Goal: Task Accomplishment & Management: Complete application form

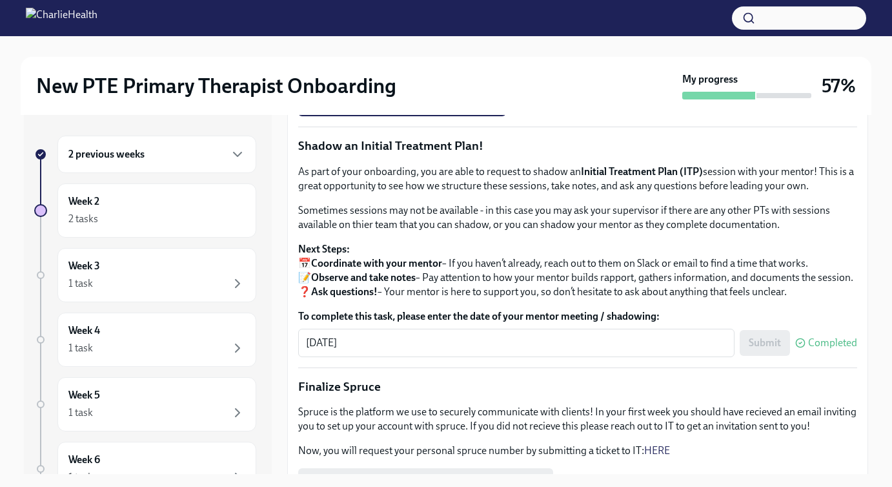
click at [208, 155] on div "2 previous weeks" at bounding box center [156, 154] width 177 height 15
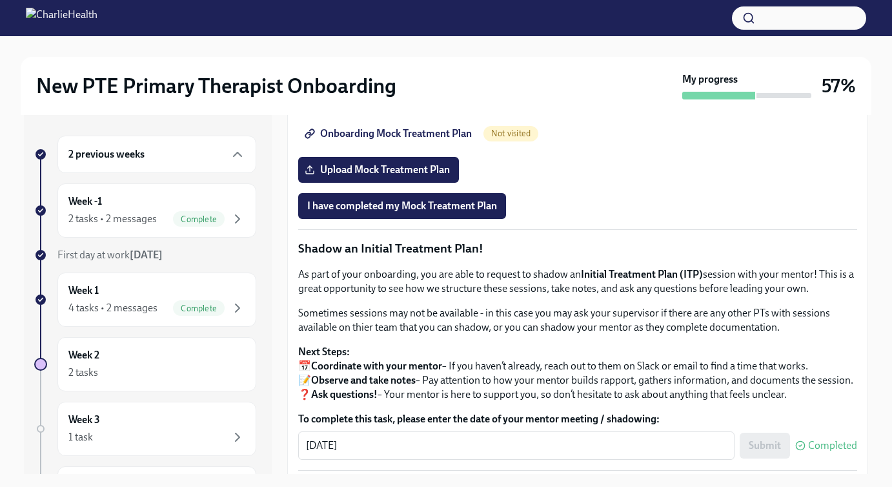
scroll to position [743, 0]
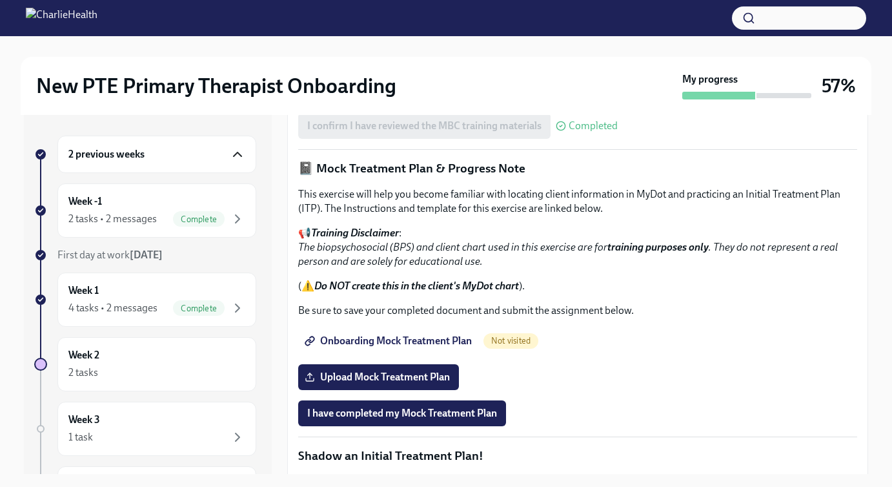
click at [238, 159] on icon "button" at bounding box center [237, 154] width 15 height 15
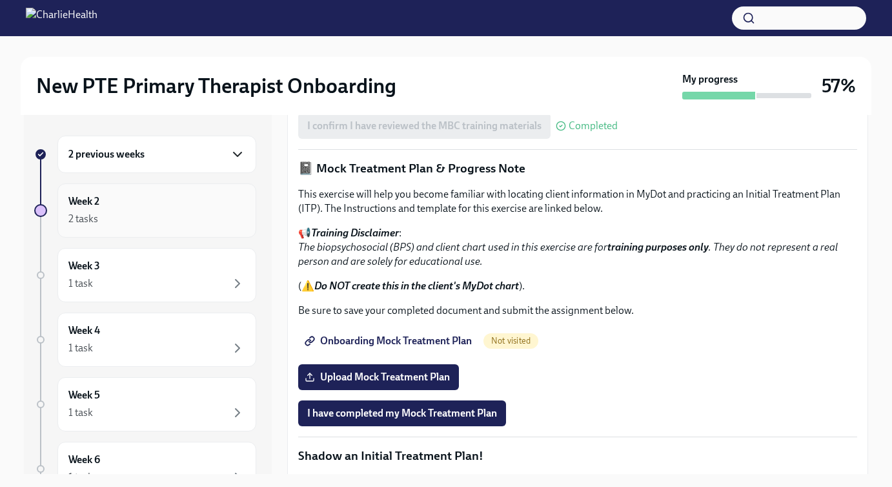
click at [218, 192] on div "Week 2 2 tasks" at bounding box center [156, 210] width 199 height 54
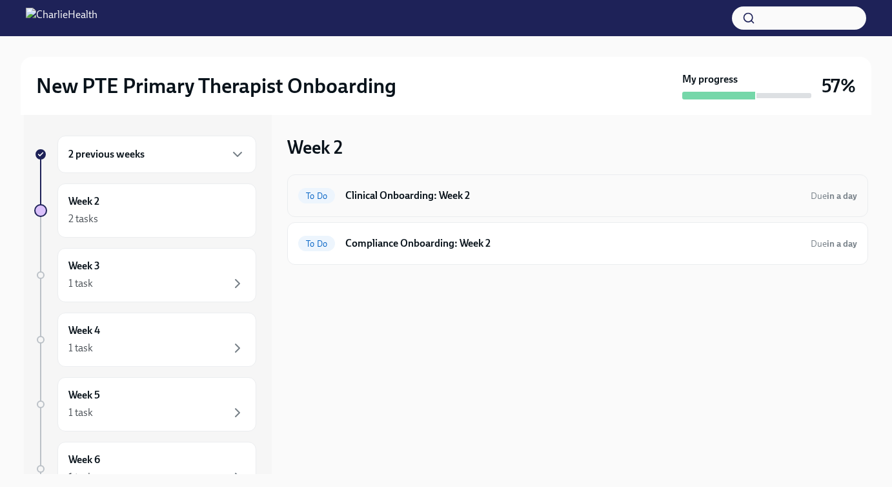
click at [429, 190] on h6 "Clinical Onboarding: Week 2" at bounding box center [572, 196] width 455 height 14
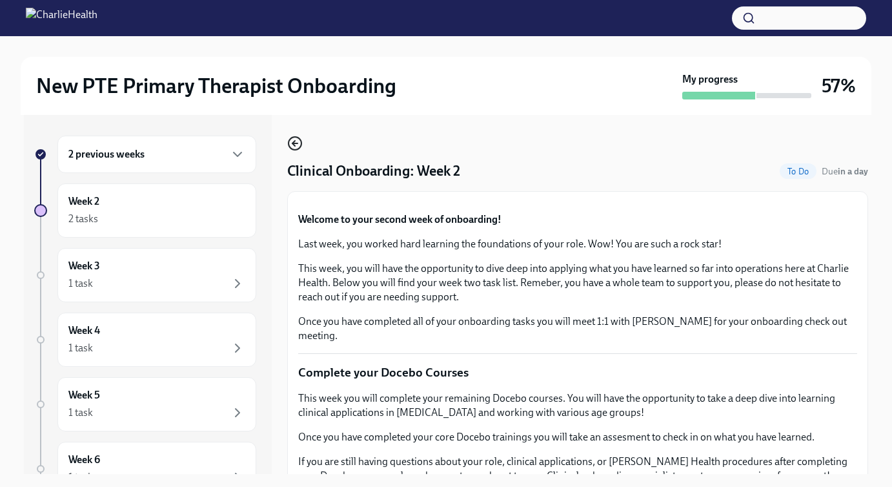
click at [297, 141] on icon "button" at bounding box center [294, 143] width 15 height 15
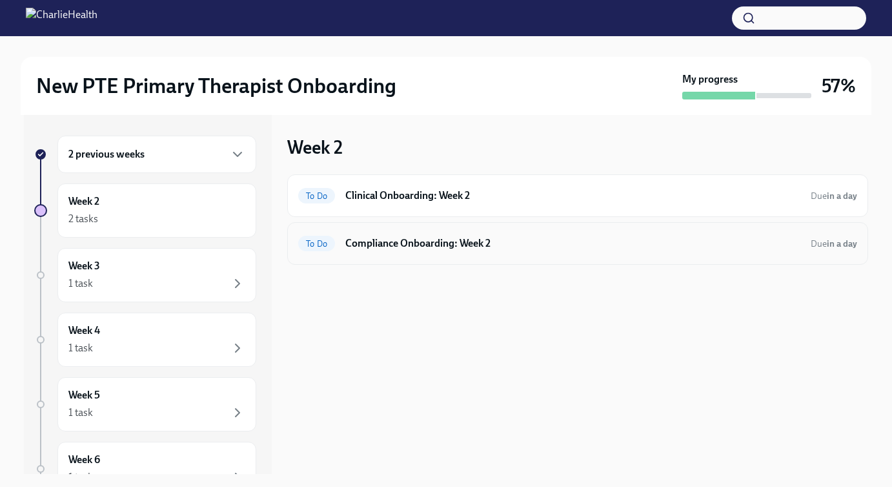
click at [453, 245] on h6 "Compliance Onboarding: Week 2" at bounding box center [572, 243] width 455 height 14
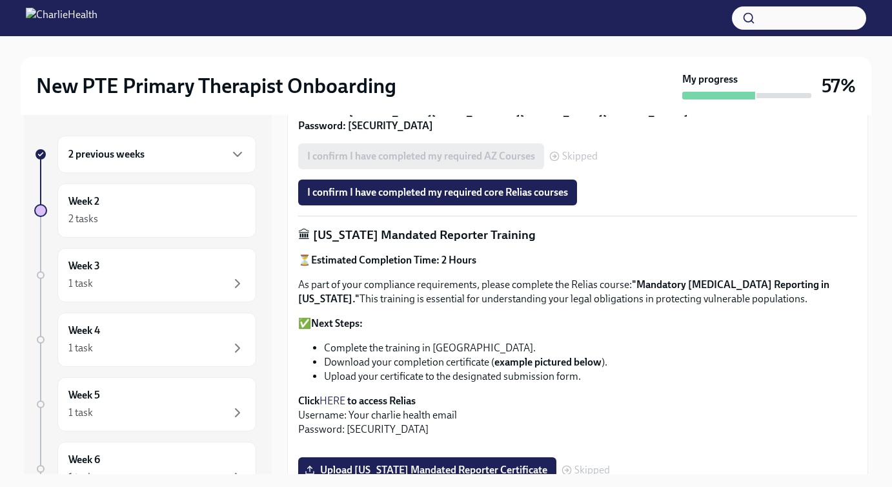
click at [217, 159] on div "2 previous weeks" at bounding box center [156, 154] width 177 height 15
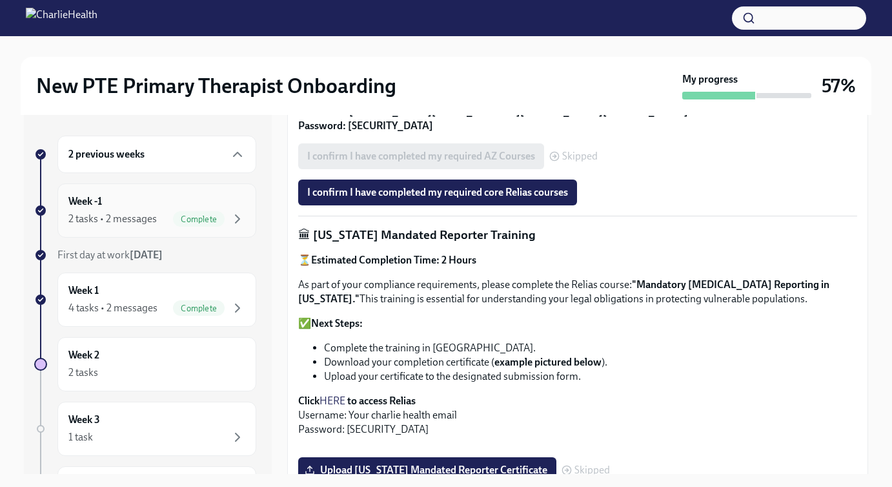
click at [142, 207] on div "Week -1 2 tasks • 2 messages Complete" at bounding box center [156, 210] width 177 height 32
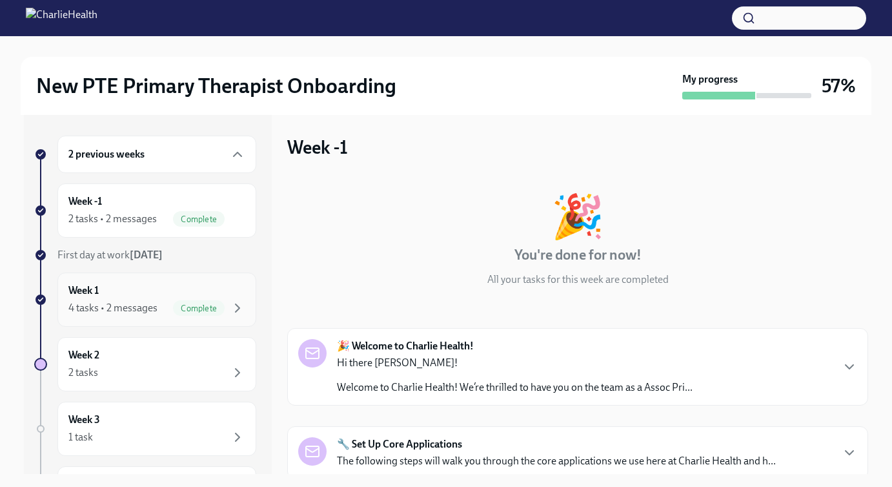
click at [158, 299] on div "Week 1 4 tasks • 2 messages Complete" at bounding box center [156, 299] width 177 height 32
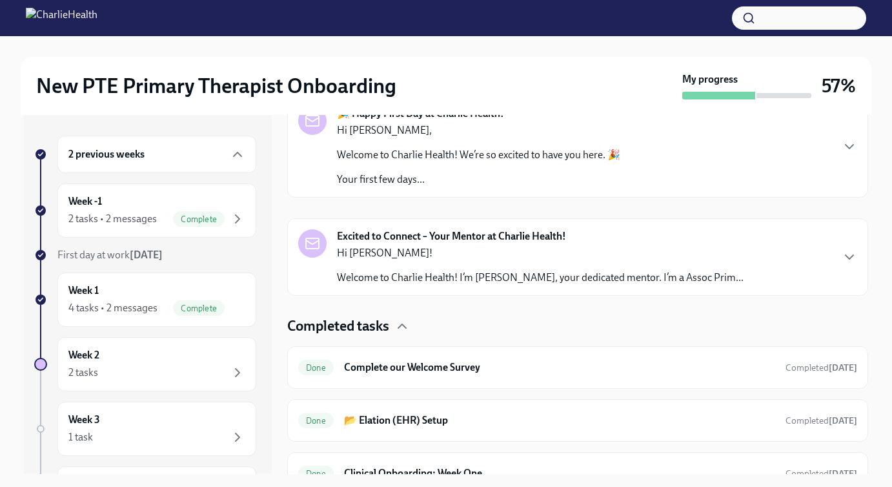
scroll to position [306, 0]
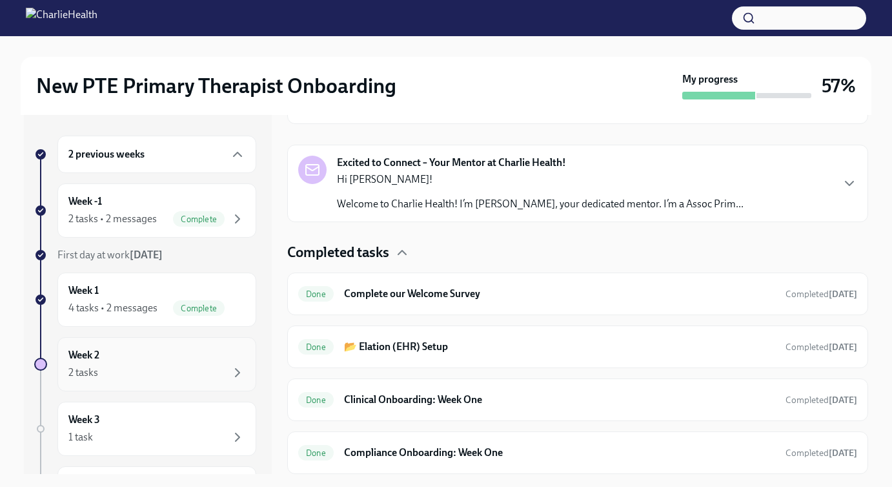
click at [156, 379] on div "2 tasks" at bounding box center [156, 372] width 177 height 15
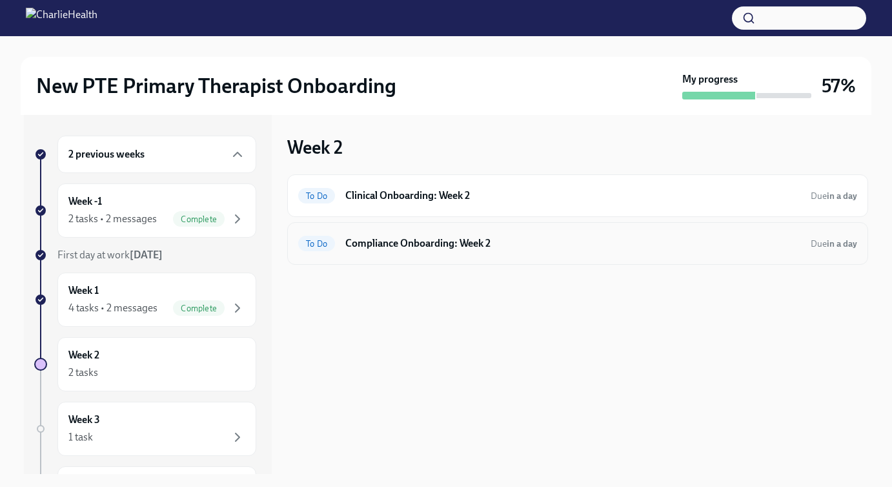
click at [481, 235] on div "To Do Compliance Onboarding: Week 2 Due in a day" at bounding box center [577, 243] width 559 height 21
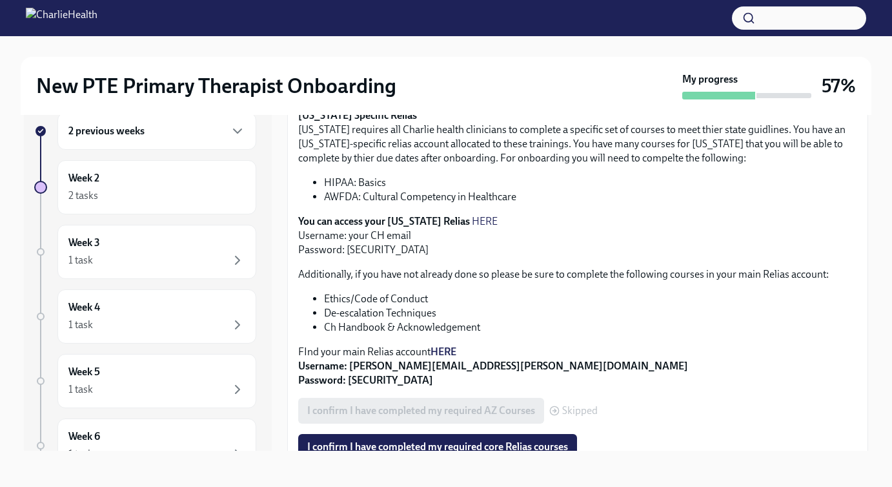
scroll to position [299, 0]
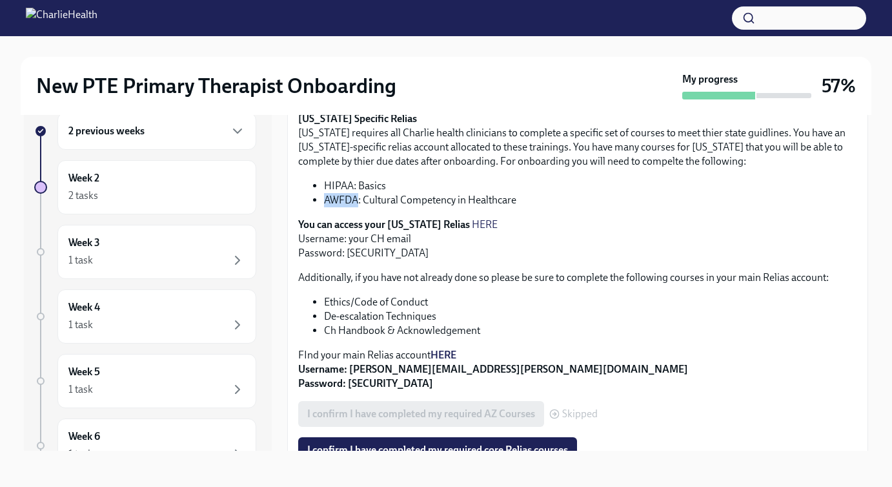
drag, startPoint x: 322, startPoint y: 202, endPoint x: 356, endPoint y: 202, distance: 34.2
click at [356, 202] on ul "HIPAA: Basics AWFDA: Cultural Competency in Healthcare" at bounding box center [577, 193] width 559 height 28
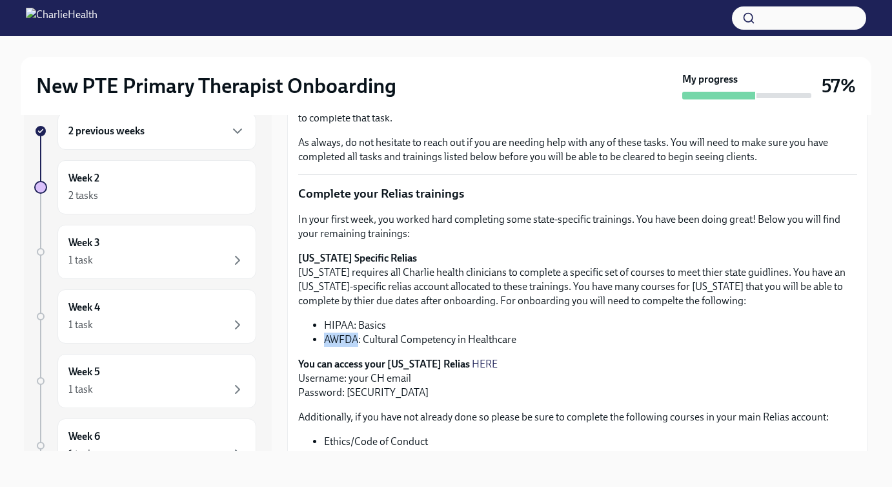
scroll to position [0, 0]
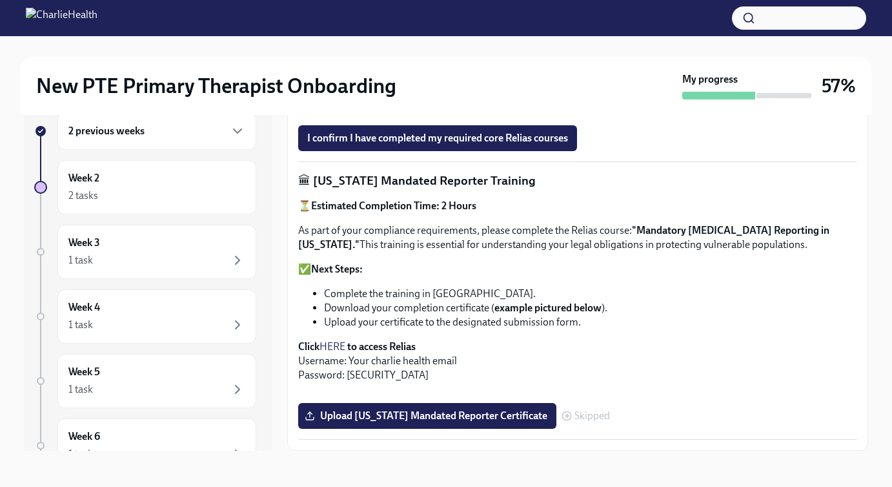
click at [338, 340] on link "HERE" at bounding box center [333, 346] width 26 height 12
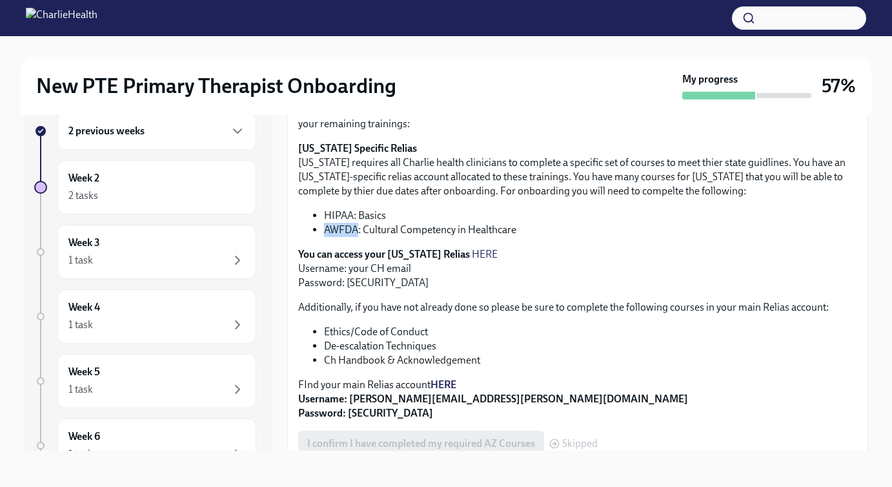
scroll to position [261, 0]
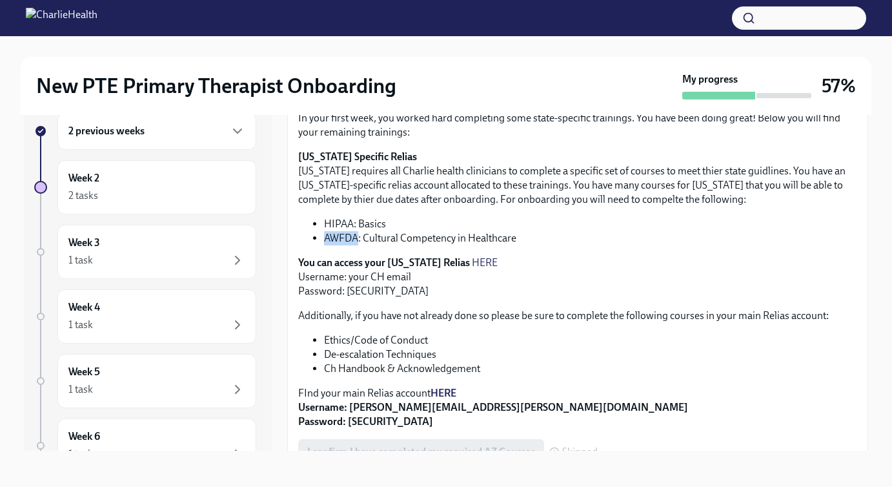
click at [473, 260] on link "HERE" at bounding box center [485, 262] width 26 height 12
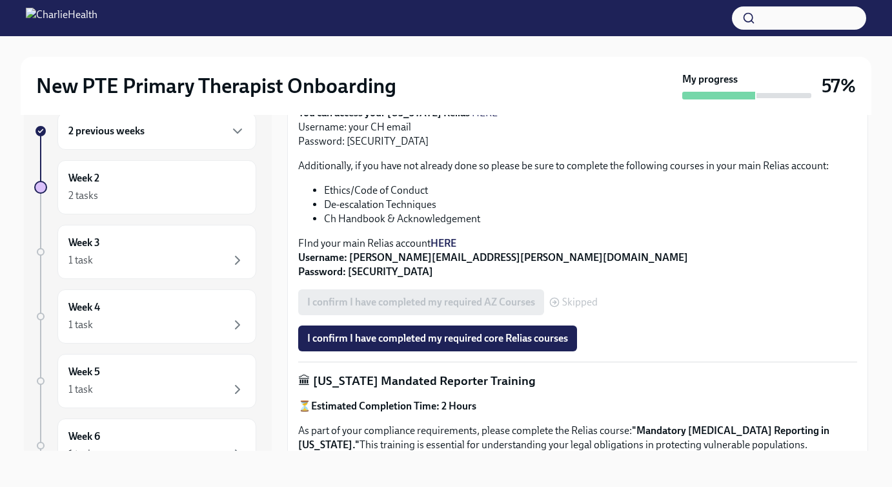
scroll to position [315, 0]
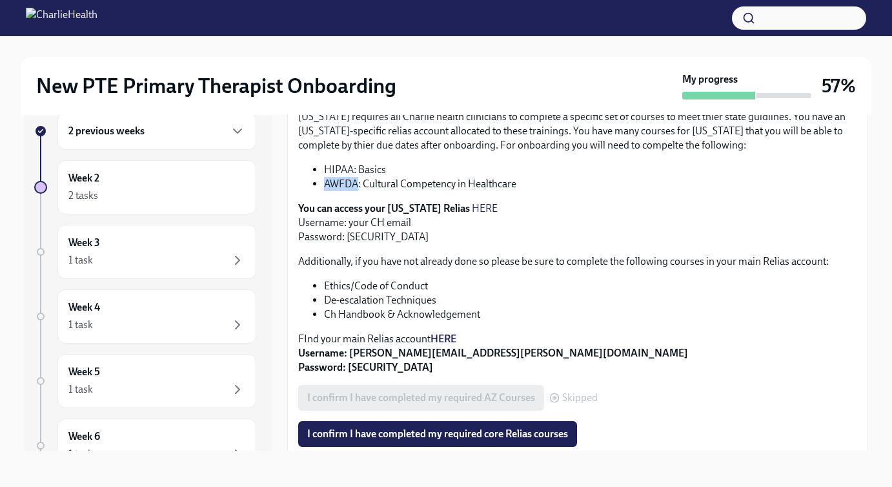
click at [472, 205] on link "HERE" at bounding box center [485, 208] width 26 height 12
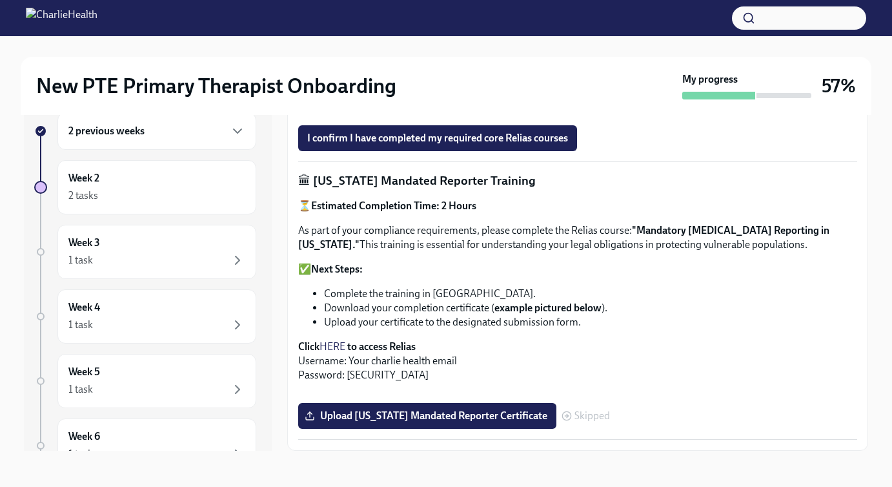
scroll to position [737, 0]
click at [334, 340] on link "HERE" at bounding box center [333, 346] width 26 height 12
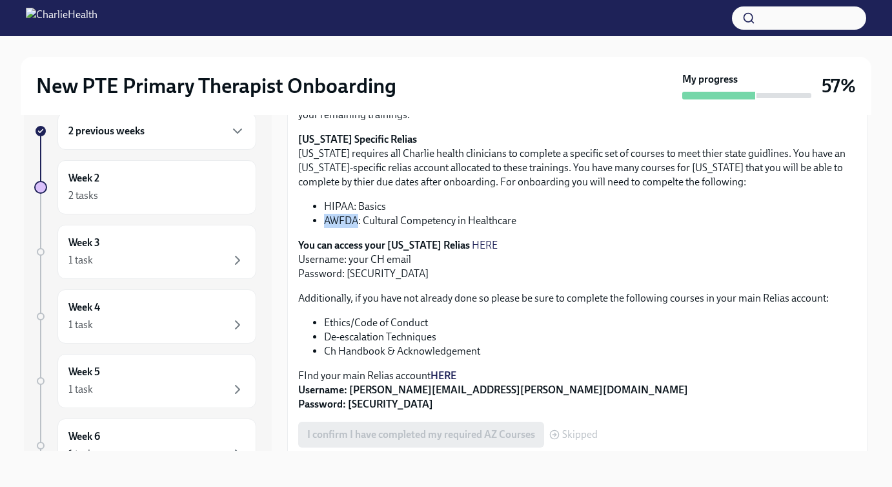
scroll to position [194, 0]
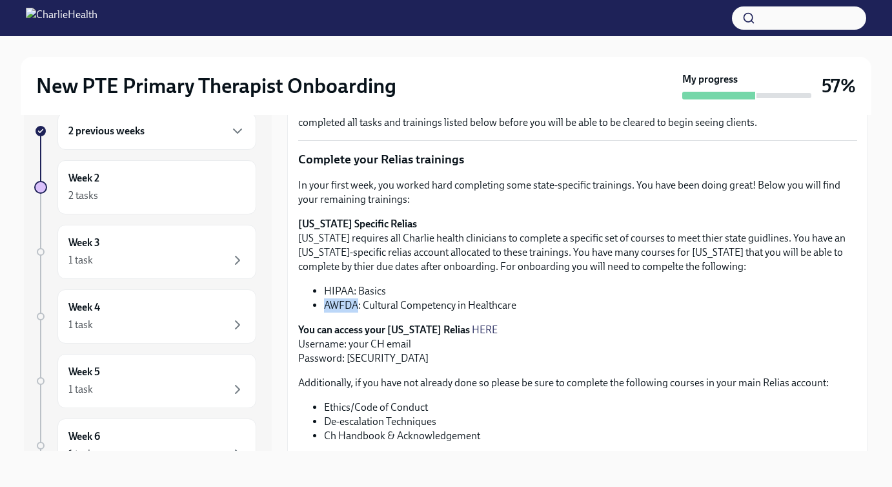
copy li "AWFDA"
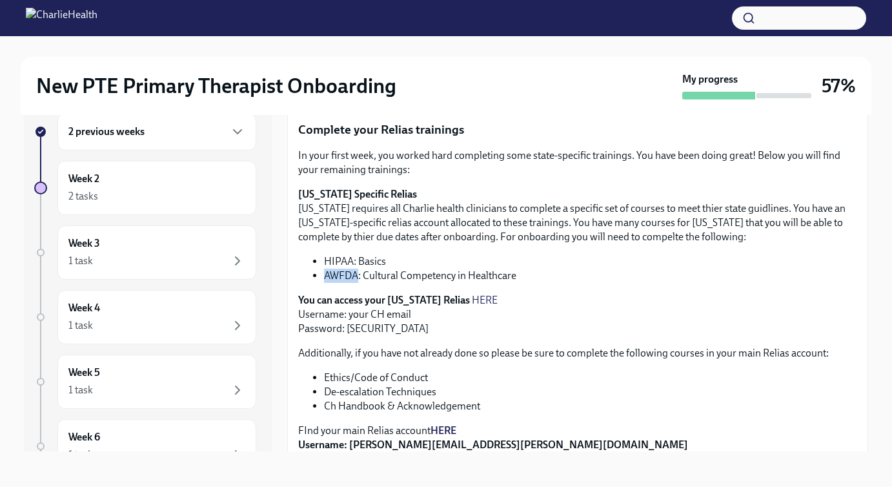
scroll to position [223, 0]
click at [472, 303] on link "HERE" at bounding box center [485, 300] width 26 height 12
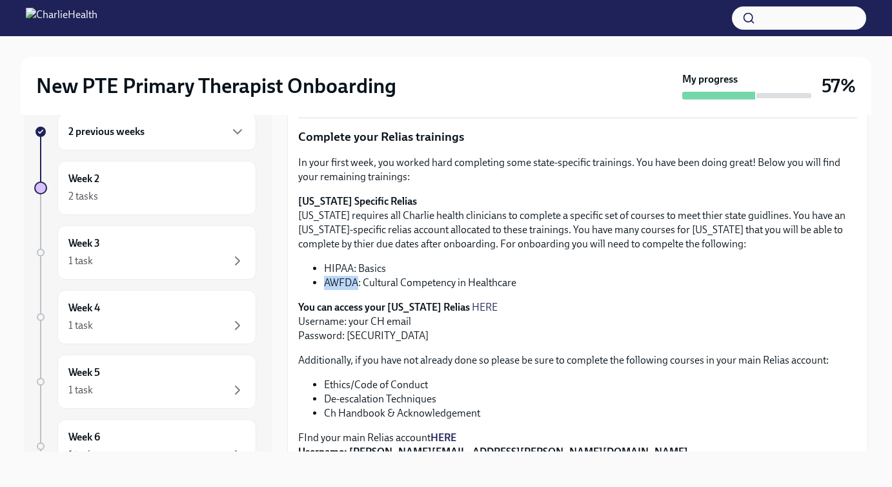
scroll to position [389, 0]
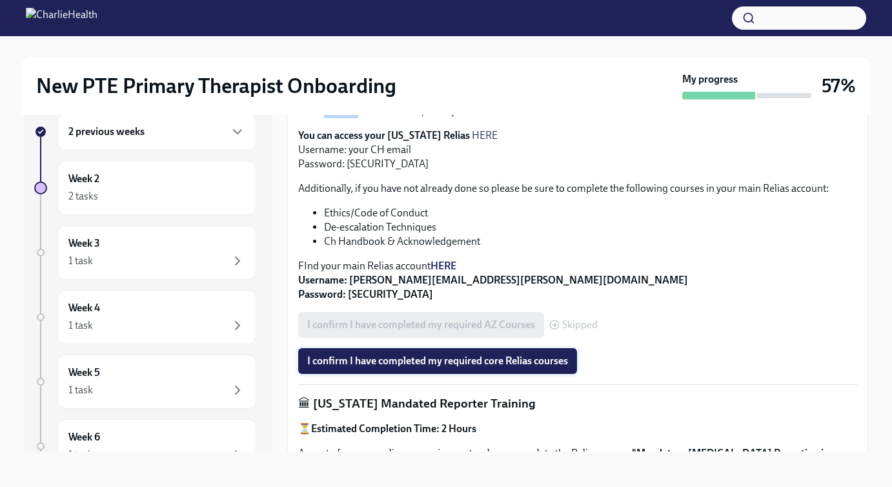
click at [412, 365] on span "I confirm I have completed my required core Relias courses" at bounding box center [437, 360] width 261 height 13
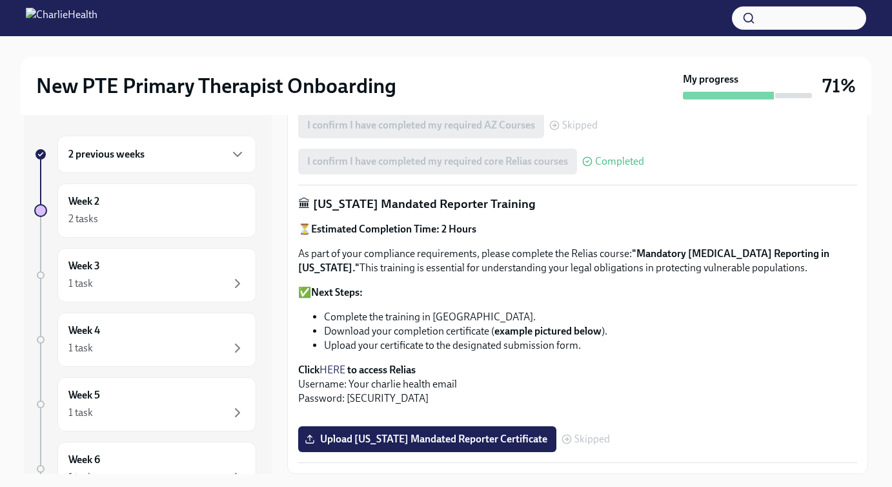
scroll to position [23, 0]
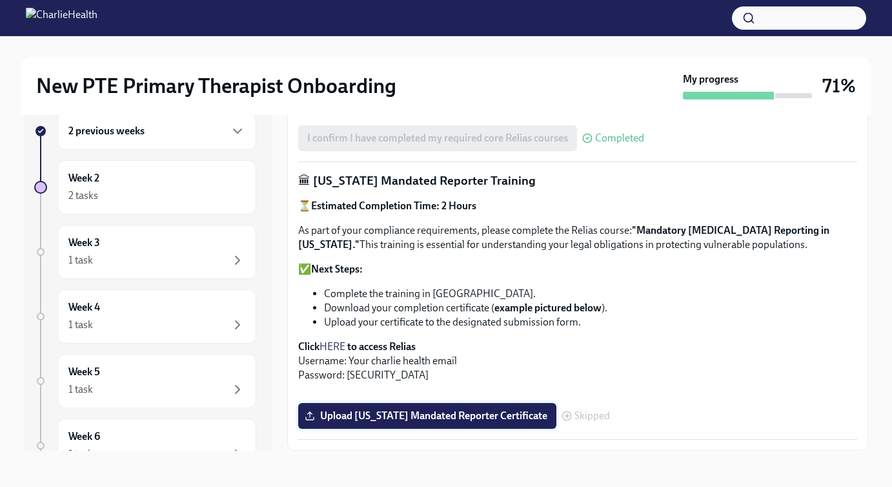
click at [434, 407] on label "Upload [US_STATE] Mandated Reporter Certificate" at bounding box center [427, 416] width 258 height 26
click at [0, 0] on input "Upload [US_STATE] Mandated Reporter Certificate" at bounding box center [0, 0] width 0 height 0
click at [465, 413] on span "Upload [US_STATE] Mandated Reporter Certificate" at bounding box center [427, 415] width 240 height 13
click at [0, 0] on input "Upload [US_STATE] Mandated Reporter Certificate" at bounding box center [0, 0] width 0 height 0
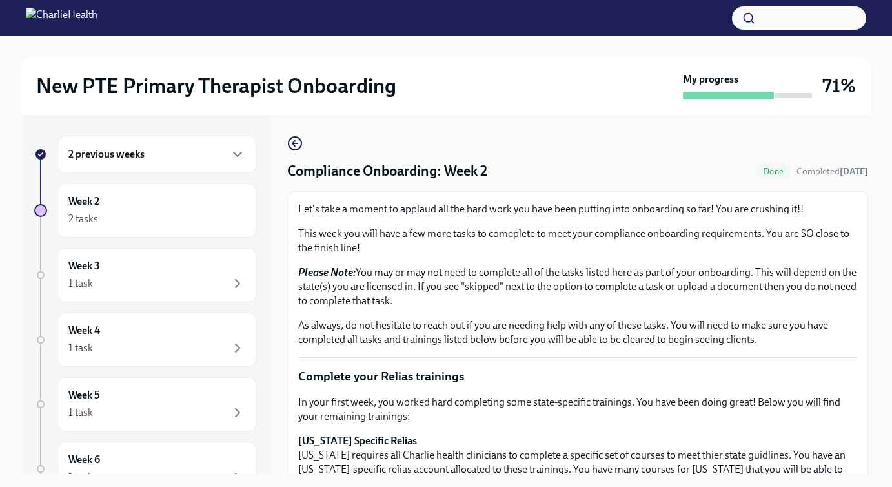
scroll to position [3, 0]
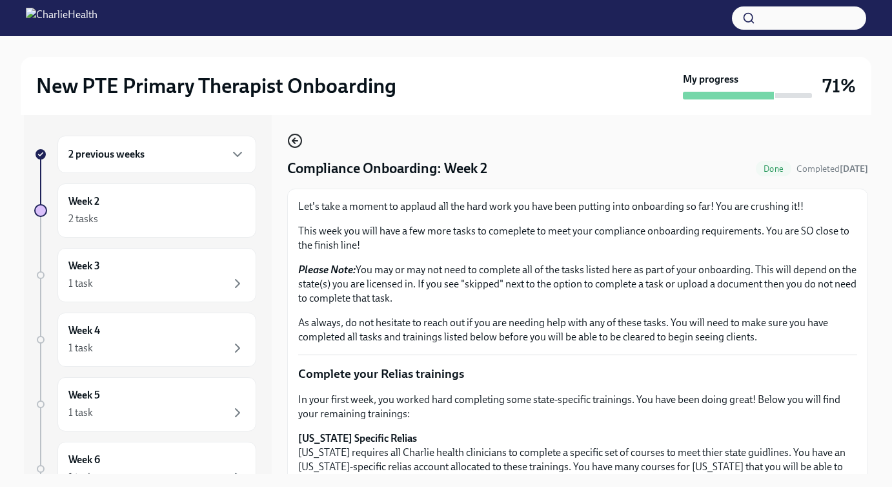
click at [295, 143] on icon "button" at bounding box center [293, 140] width 3 height 5
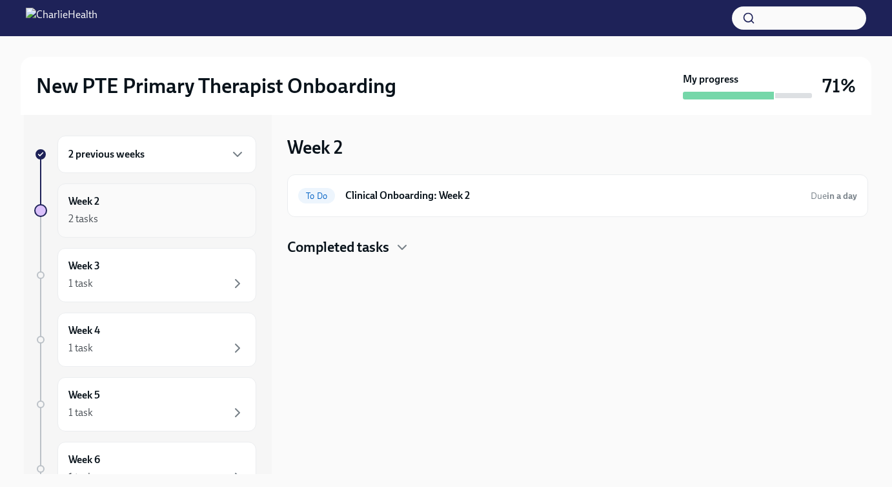
click at [225, 209] on div "Week 2 2 tasks" at bounding box center [156, 210] width 177 height 32
click at [382, 263] on div "Week 2 To Do Clinical Onboarding: Week 2 Due in a day Completed tasks" at bounding box center [577, 294] width 581 height 359
click at [381, 253] on h4 "Completed tasks" at bounding box center [338, 247] width 102 height 19
click at [450, 294] on h6 "Compliance Onboarding: Week 2" at bounding box center [559, 288] width 431 height 14
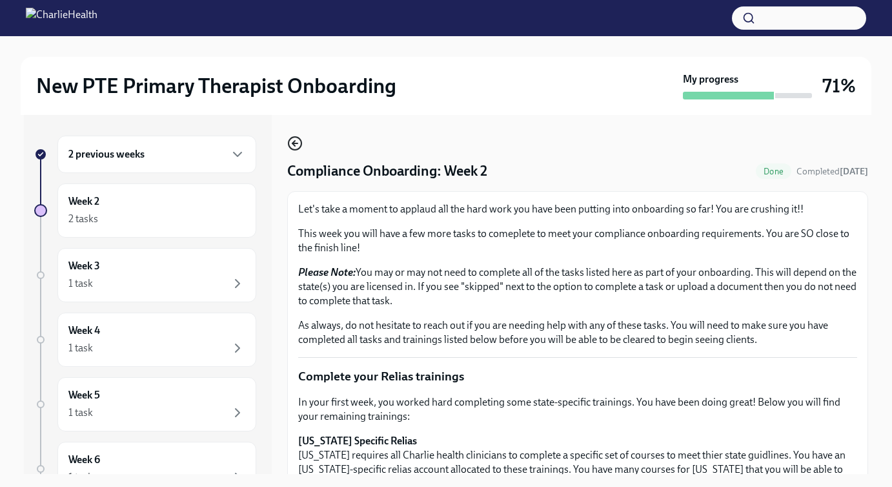
click at [295, 137] on circle "button" at bounding box center [295, 143] width 13 height 13
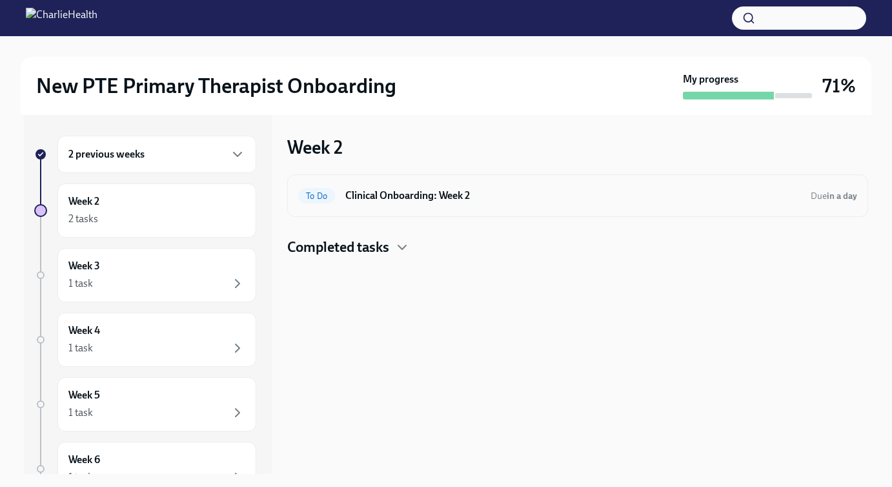
click at [475, 204] on div "To Do Clinical Onboarding: Week 2 Due in a day" at bounding box center [577, 195] width 559 height 21
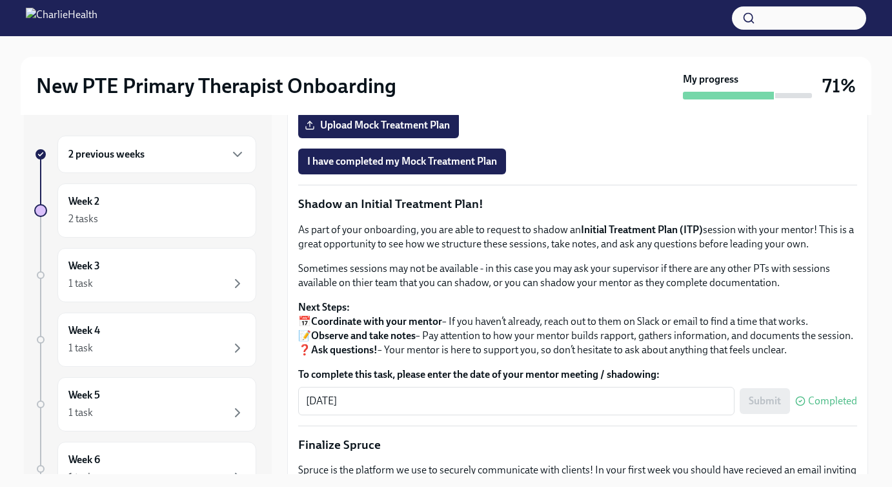
scroll to position [986, 0]
